Goal: Task Accomplishment & Management: Manage account settings

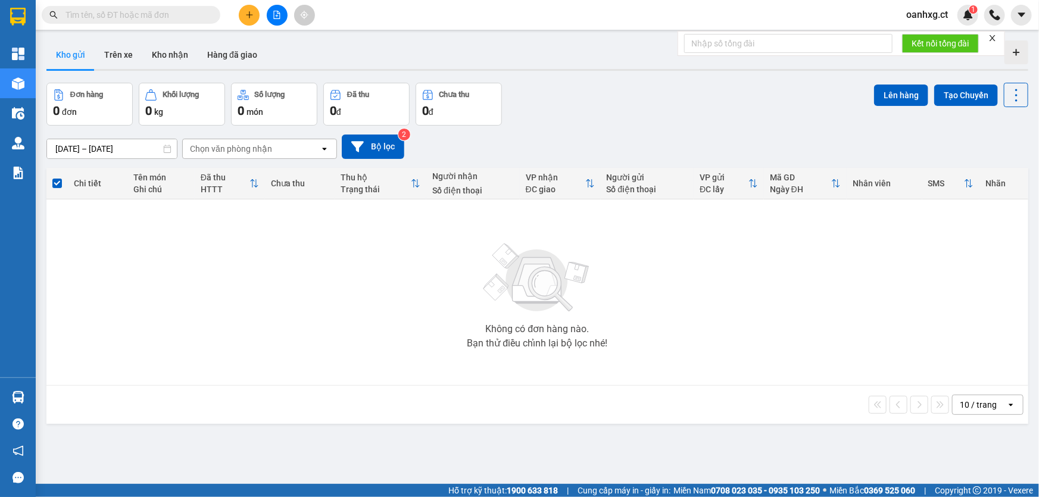
click at [158, 11] on input "text" at bounding box center [136, 14] width 141 height 13
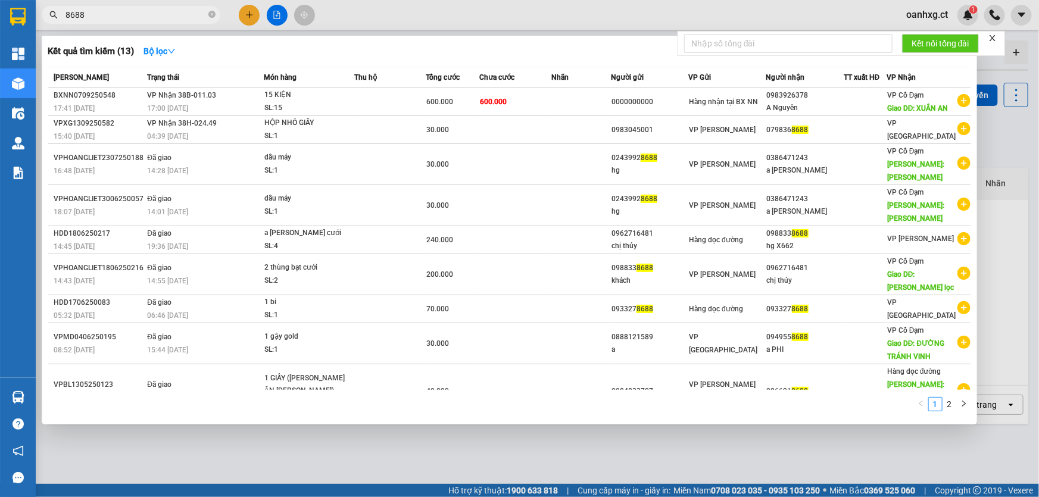
click at [113, 15] on input "8688" at bounding box center [136, 14] width 141 height 13
type input "8"
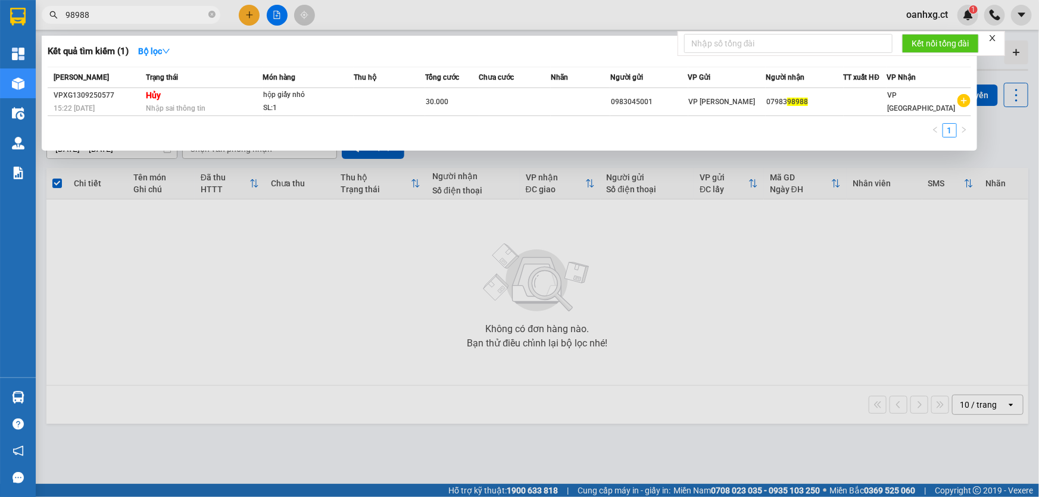
click at [119, 18] on input "98988" at bounding box center [136, 14] width 141 height 13
type input "9"
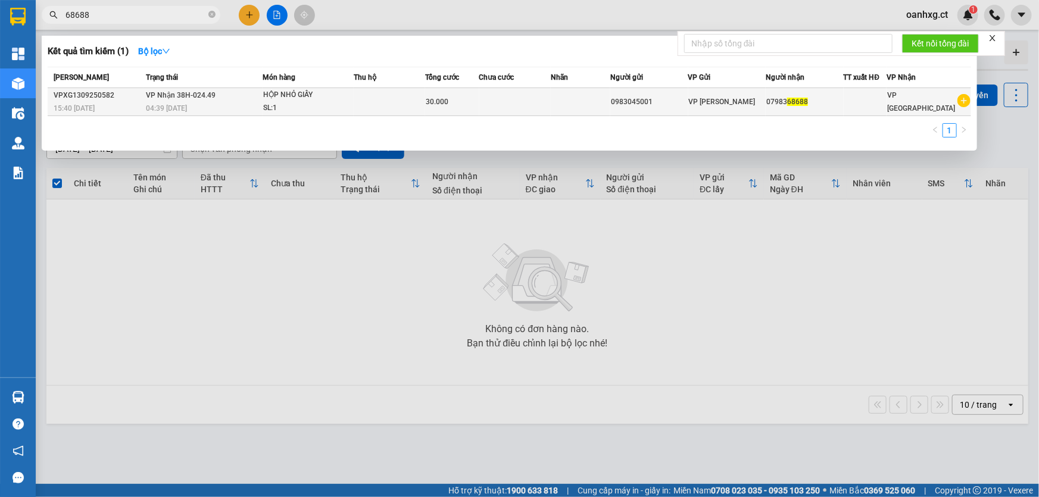
type input "68688"
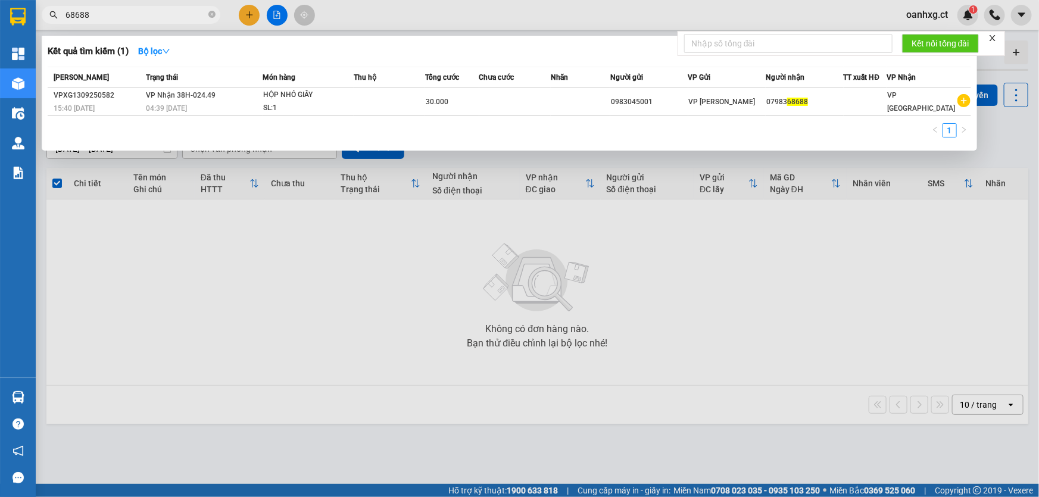
click at [543, 107] on td at bounding box center [514, 102] width 71 height 28
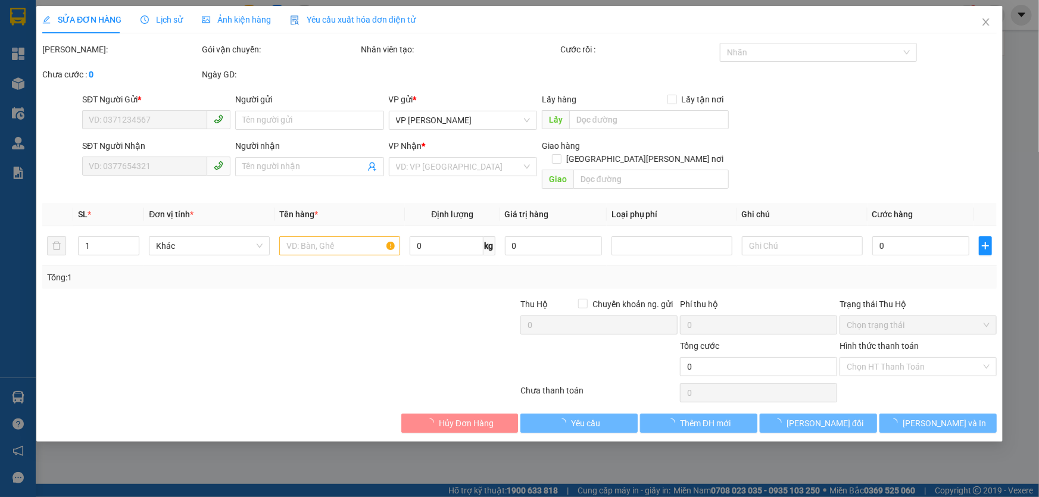
type input "0983045001"
type input "0798368688"
type input "30.000"
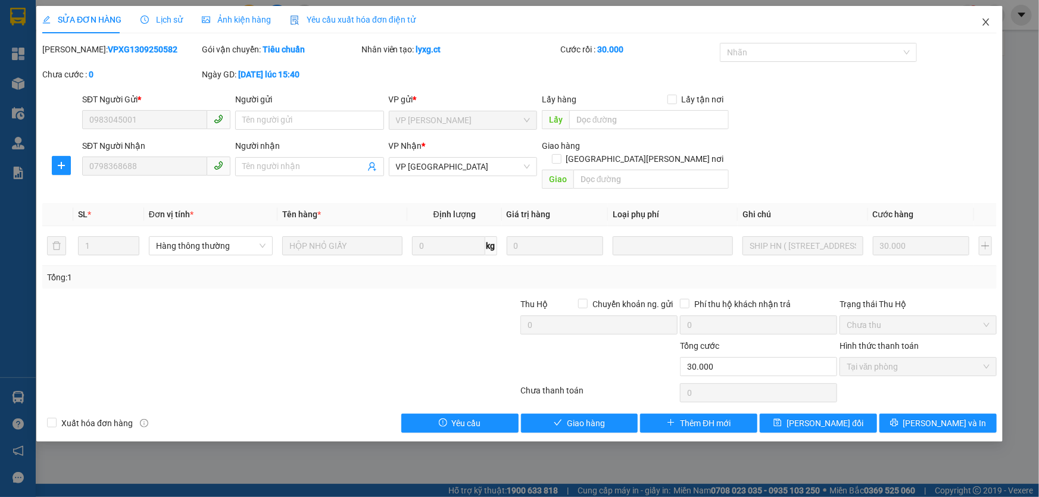
click at [989, 21] on icon "close" at bounding box center [986, 22] width 10 height 10
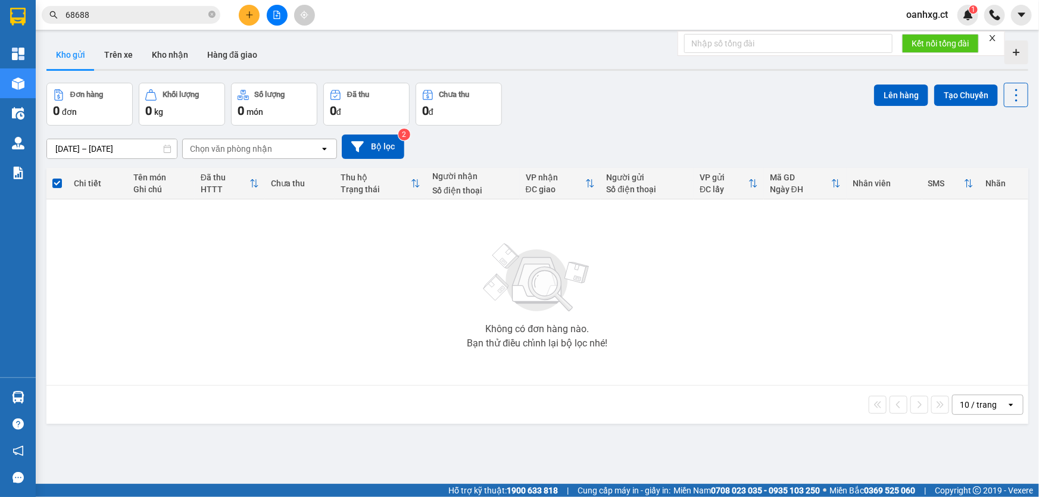
click at [933, 17] on span "oanhxg.ct" at bounding box center [927, 14] width 61 height 15
click at [917, 38] on span "Đăng xuất" at bounding box center [940, 36] width 50 height 13
